Goal: Task Accomplishment & Management: Manage account settings

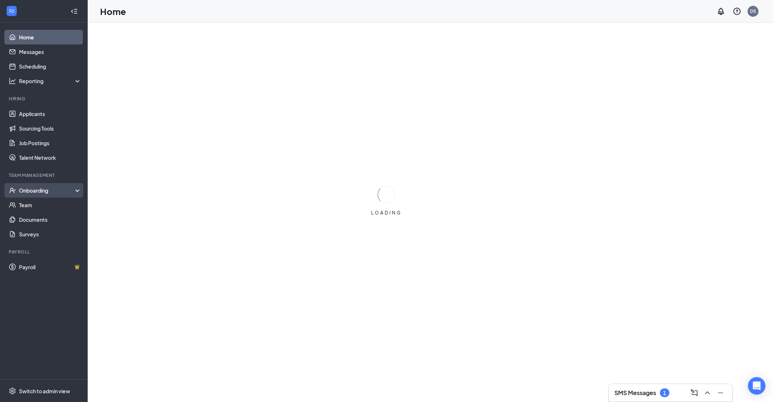
click at [39, 188] on div "Onboarding" at bounding box center [47, 190] width 56 height 7
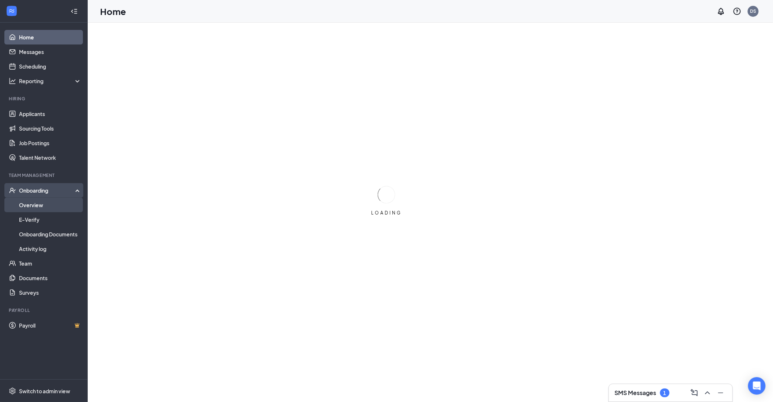
click at [44, 207] on link "Overview" at bounding box center [50, 205] width 62 height 15
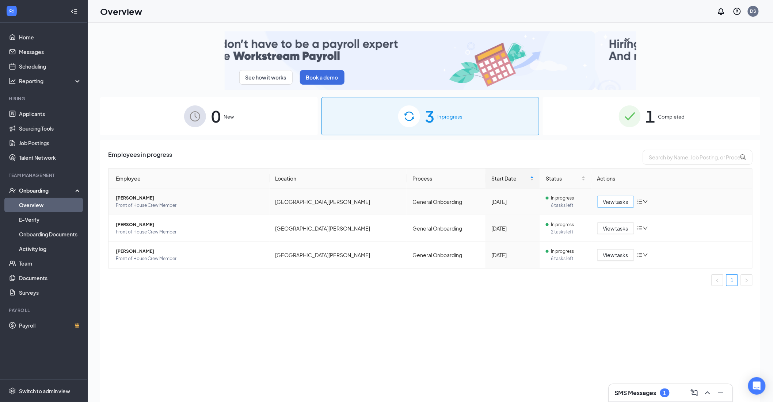
click at [602, 200] on button "View tasks" at bounding box center [615, 202] width 37 height 12
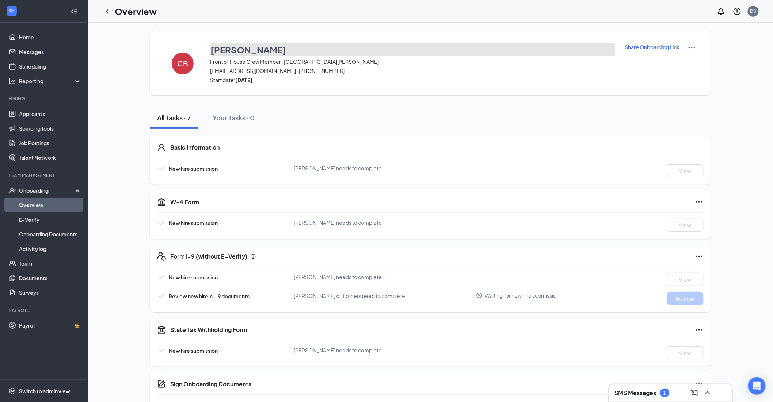
click at [227, 48] on h3 "Cierra Bain" at bounding box center [248, 49] width 76 height 12
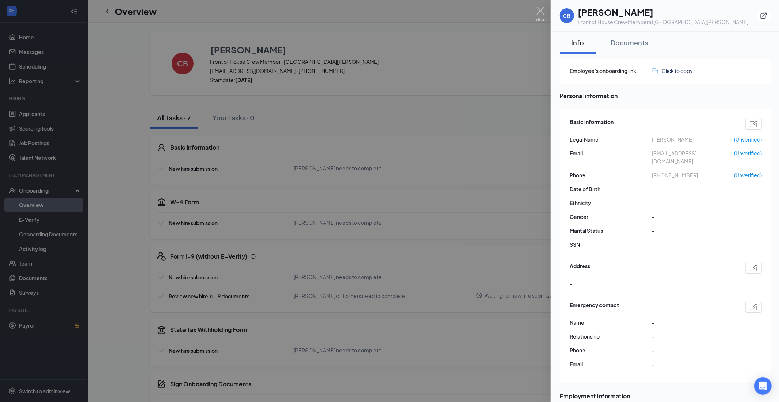
click at [459, 117] on div at bounding box center [389, 201] width 779 height 402
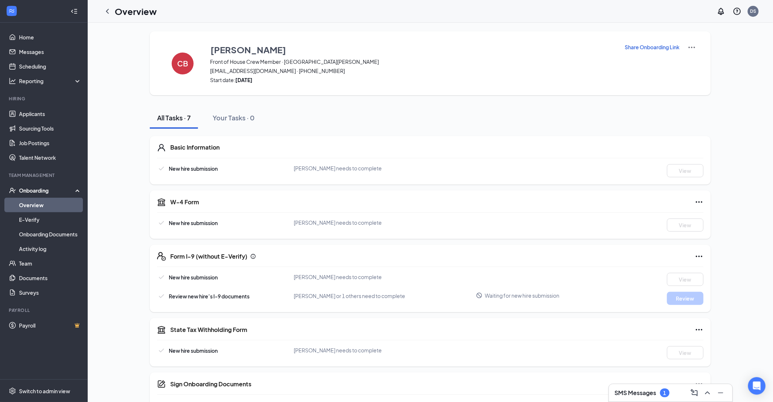
click at [519, 127] on div "All Tasks · 7 Your Tasks · 0" at bounding box center [430, 118] width 561 height 22
click at [284, 111] on div "All Tasks · 7 Your Tasks · 0" at bounding box center [430, 118] width 561 height 22
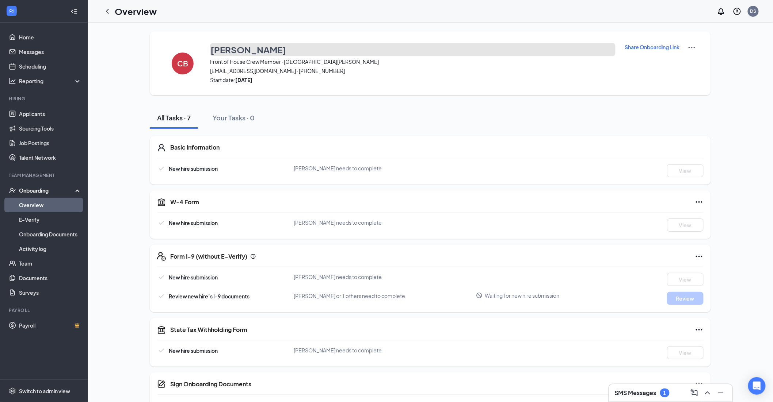
click at [236, 49] on h3 "Cierra Bain" at bounding box center [248, 49] width 76 height 12
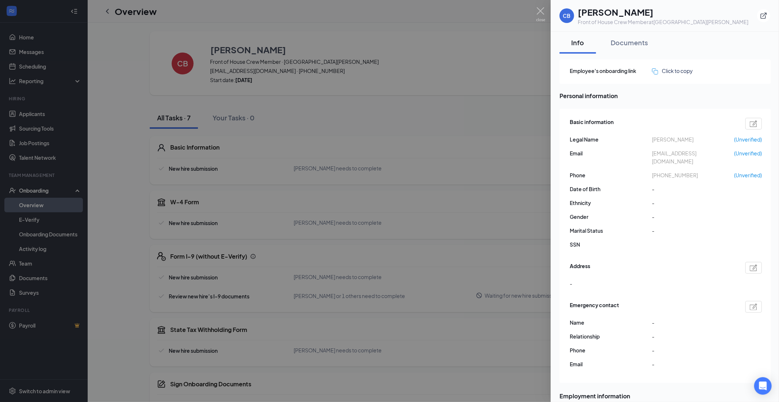
click at [186, 65] on div at bounding box center [389, 201] width 779 height 402
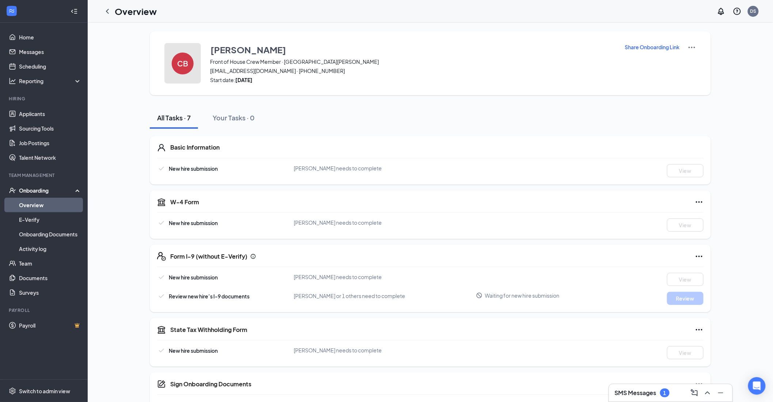
click at [175, 73] on button "CB" at bounding box center [182, 63] width 37 height 41
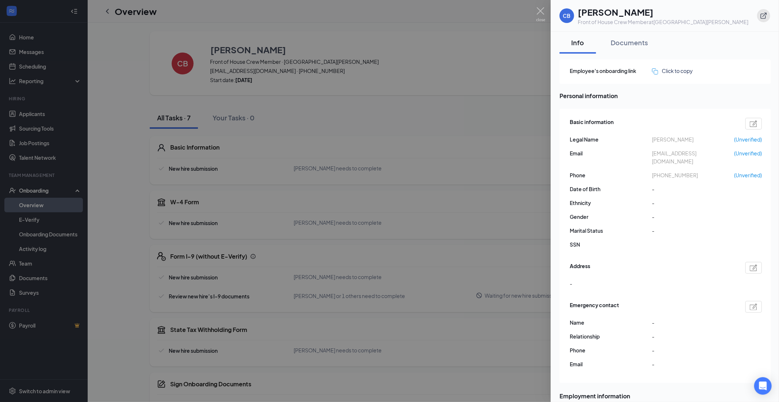
click at [761, 13] on icon "ExternalLink" at bounding box center [763, 15] width 7 height 7
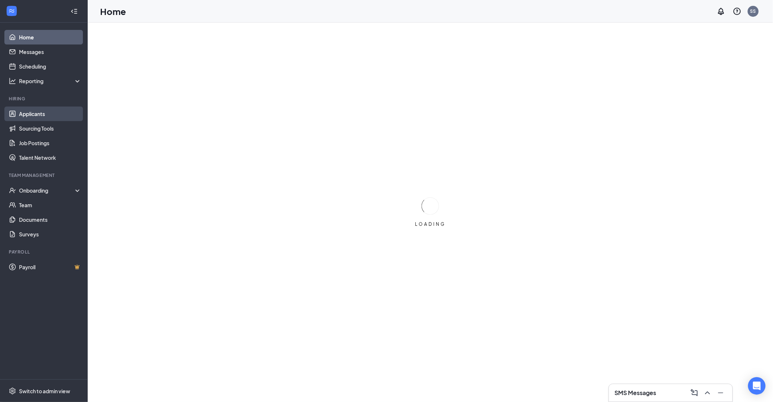
click at [60, 118] on link "Applicants" at bounding box center [50, 114] width 62 height 15
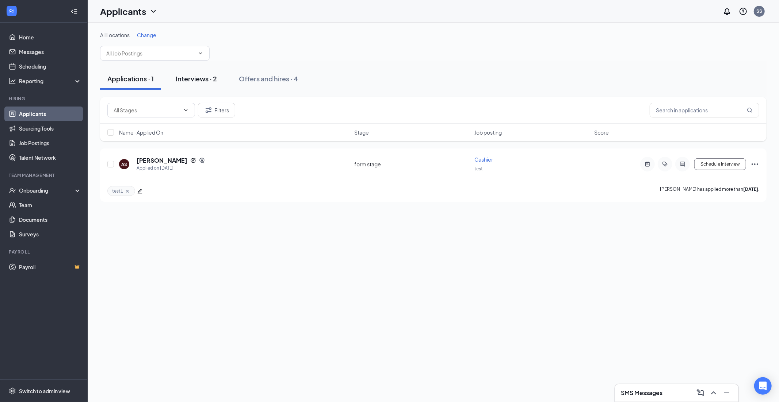
click at [189, 77] on div "Interviews · 2" at bounding box center [196, 78] width 41 height 9
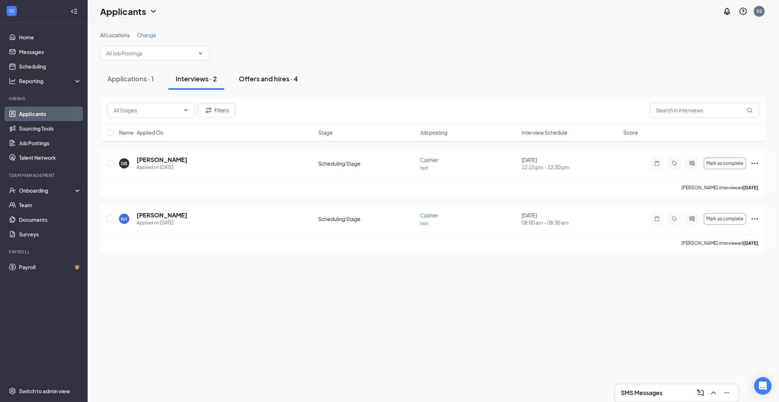
click at [248, 77] on div "Offers and hires · 4" at bounding box center [268, 78] width 59 height 9
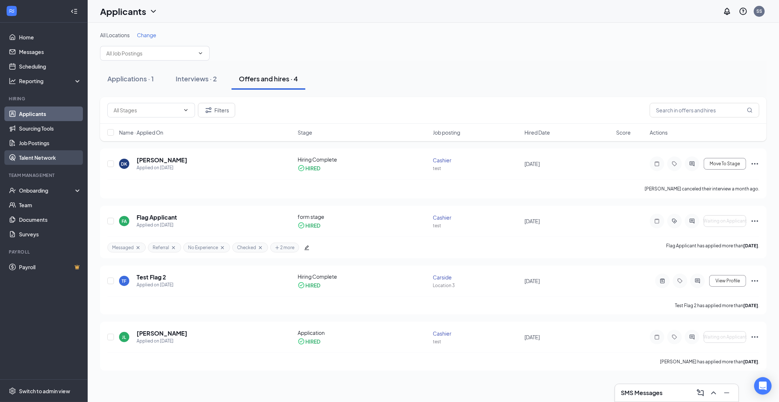
click at [53, 160] on link "Talent Network" at bounding box center [50, 157] width 62 height 15
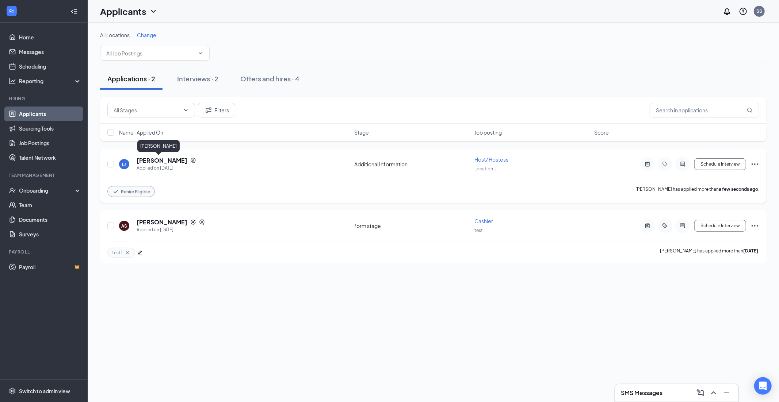
click at [156, 162] on h5 "Lisa Jewell" at bounding box center [162, 161] width 51 height 8
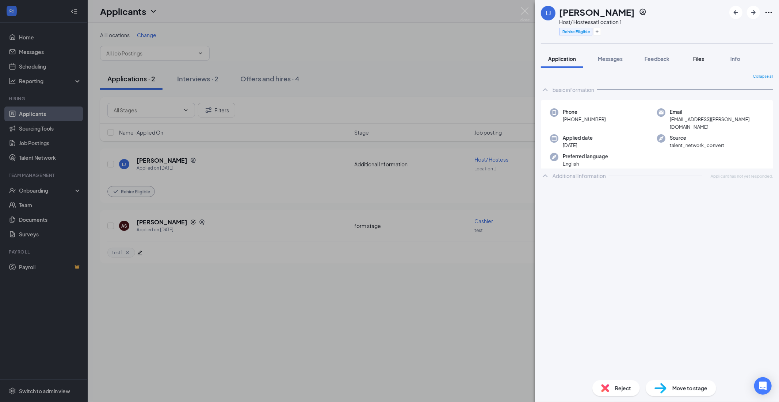
click at [694, 62] on div "Files" at bounding box center [698, 58] width 15 height 7
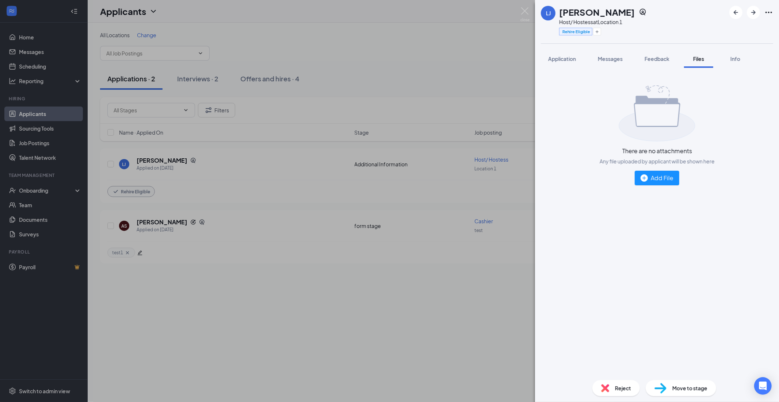
click at [450, 119] on div "LJ Lisa Jewell Host/ Hostess at Location 1 Rehire Eligible Application Messages…" at bounding box center [389, 201] width 779 height 402
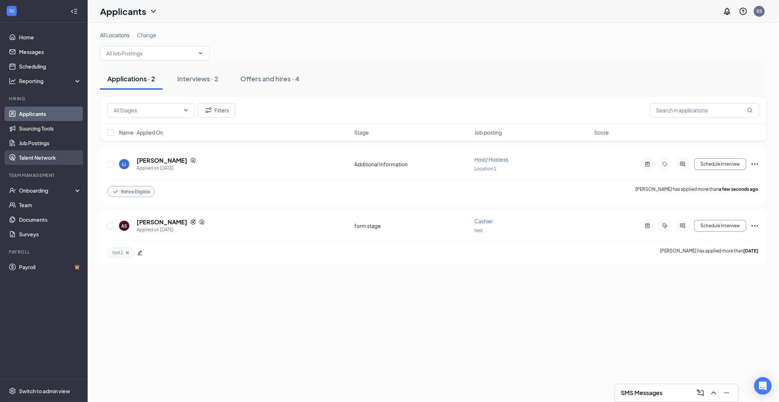
click at [40, 162] on link "Talent Network" at bounding box center [50, 157] width 62 height 15
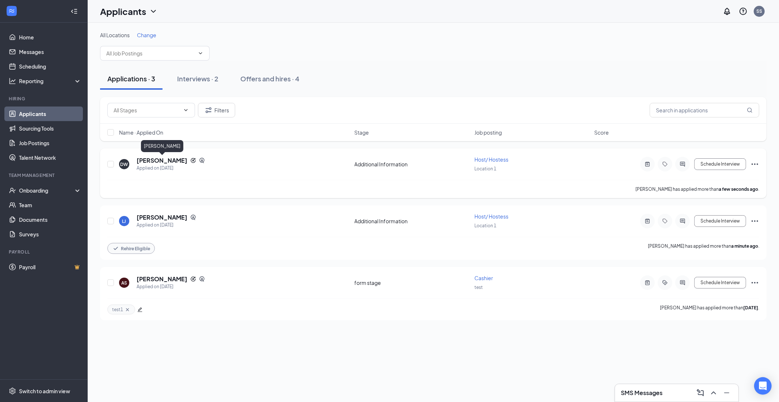
click at [167, 161] on h5 "[PERSON_NAME]" at bounding box center [162, 161] width 51 height 8
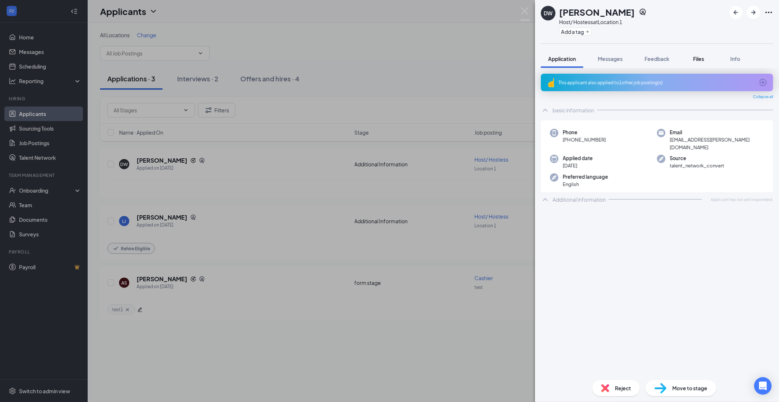
click at [701, 60] on span "Files" at bounding box center [698, 59] width 11 height 7
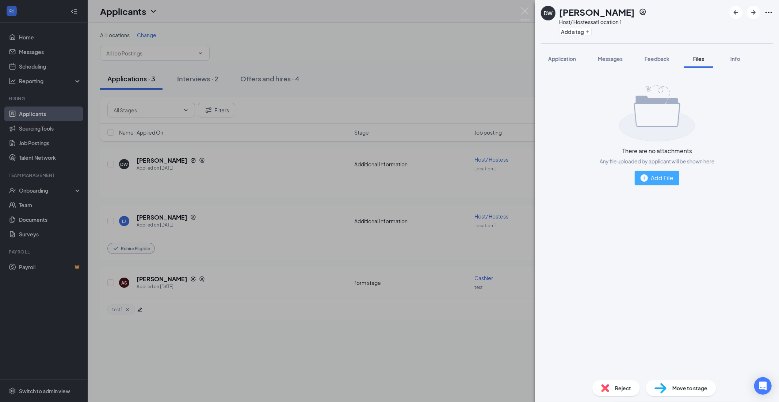
click at [638, 183] on button "Add File" at bounding box center [657, 178] width 45 height 15
click at [661, 180] on div "Add File" at bounding box center [656, 177] width 33 height 9
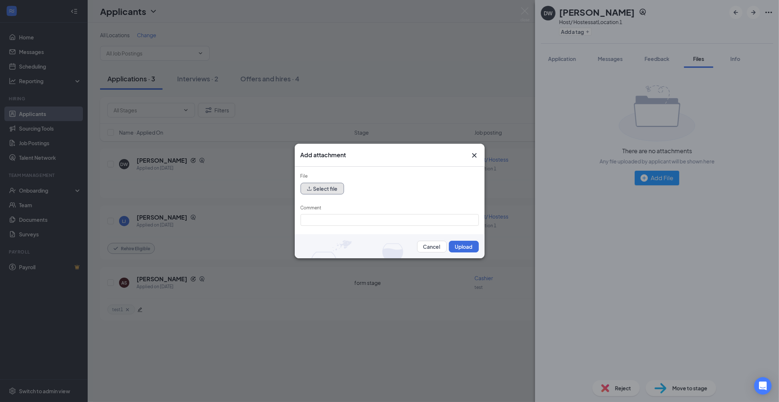
click at [323, 193] on button "Select file" at bounding box center [322, 189] width 43 height 12
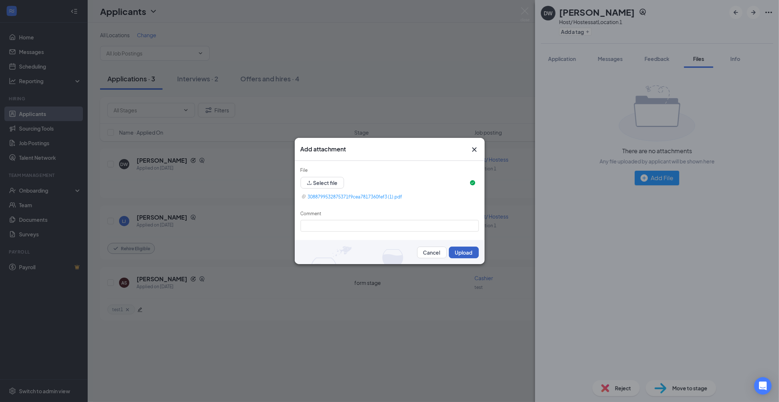
click at [468, 249] on button "Upload" at bounding box center [464, 253] width 30 height 12
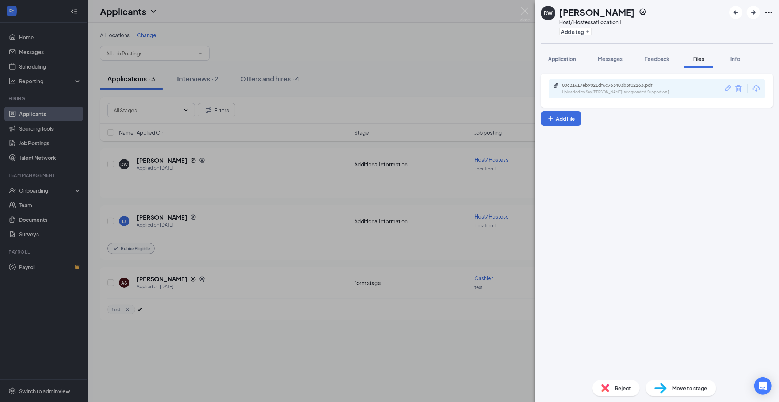
click at [386, 338] on div "DW Deshawnte Warren Host/ Hostess at Location 1 Add a tag Application Messages …" at bounding box center [389, 201] width 779 height 402
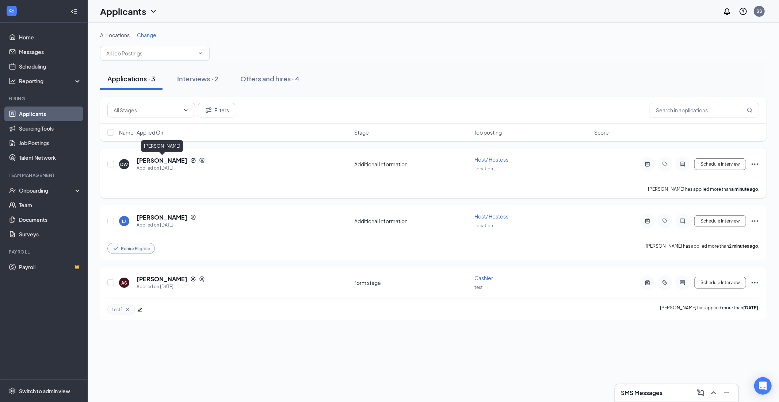
click at [166, 158] on h5 "[PERSON_NAME]" at bounding box center [162, 161] width 51 height 8
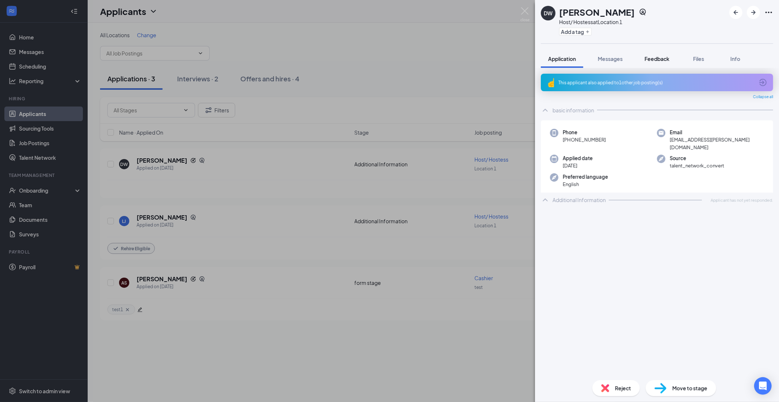
click at [662, 62] on div "Feedback" at bounding box center [656, 58] width 25 height 7
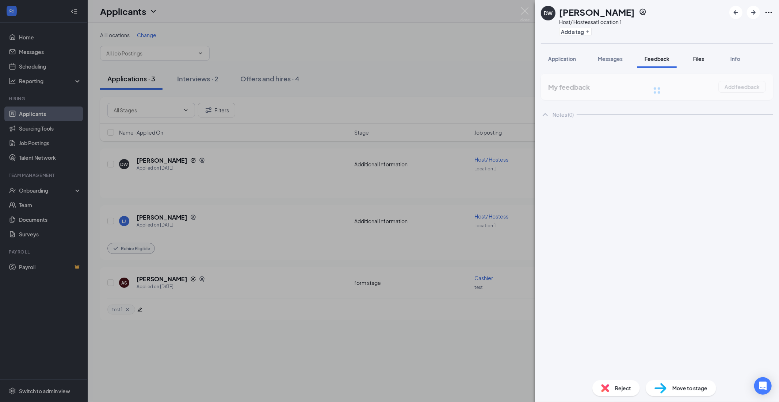
click at [699, 61] on span "Files" at bounding box center [698, 59] width 11 height 7
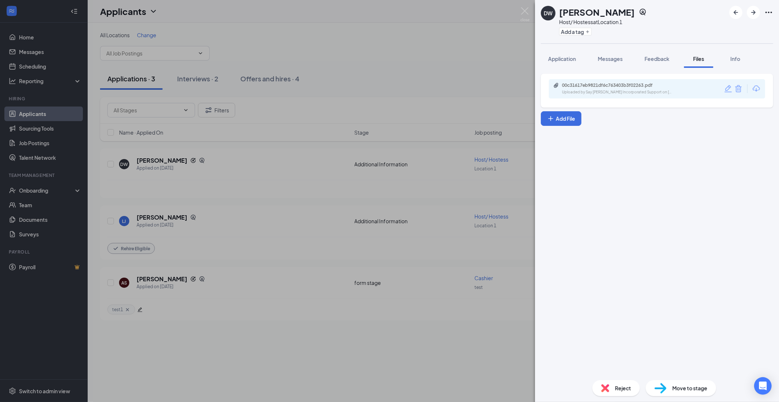
click at [654, 92] on div "Uploaded by Say [PERSON_NAME] Incorporated Support on [DATE] 15:50:22" at bounding box center [617, 92] width 110 height 6
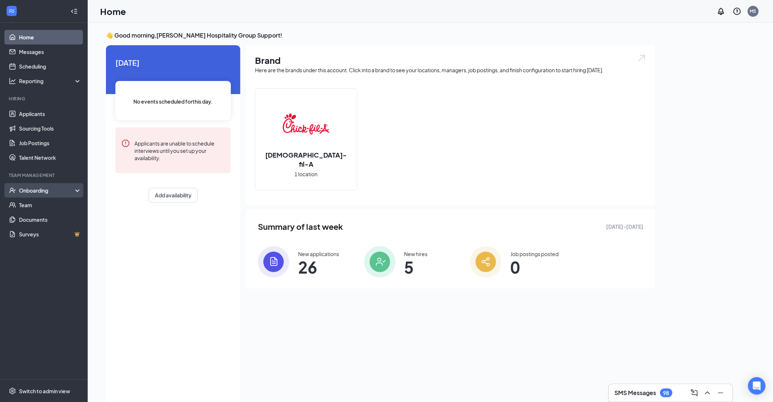
click at [53, 184] on div "Onboarding" at bounding box center [44, 190] width 88 height 15
click at [57, 202] on link "Overview" at bounding box center [50, 205] width 62 height 15
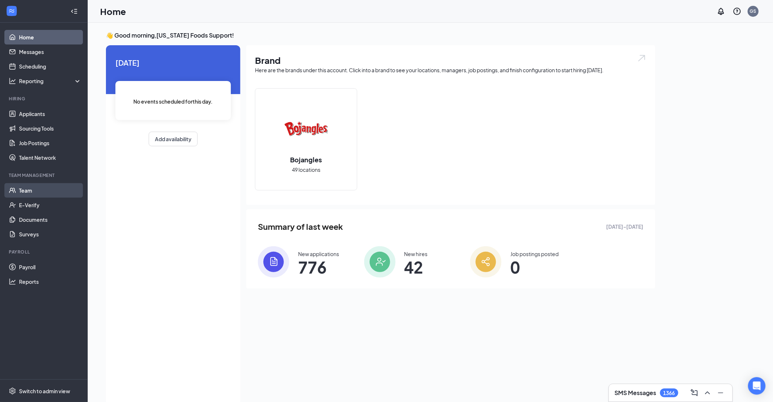
click at [69, 191] on link "Team" at bounding box center [50, 190] width 62 height 15
